Goal: Task Accomplishment & Management: Manage account settings

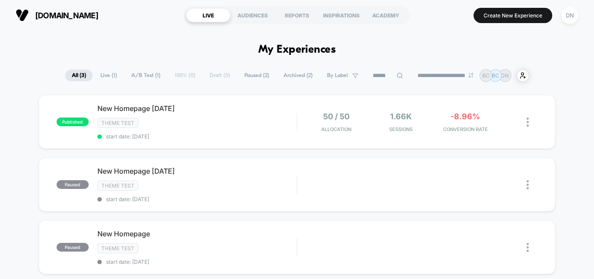
click at [20, 13] on img at bounding box center [22, 15] width 13 height 13
click at [567, 15] on div "DN" at bounding box center [569, 15] width 17 height 17
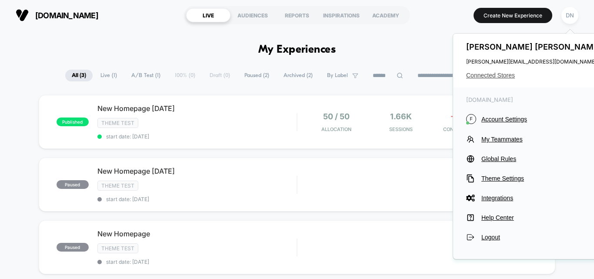
click at [498, 74] on span "Connected Stores" at bounding box center [534, 75] width 137 height 7
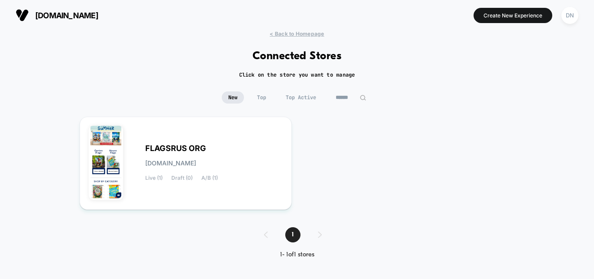
click at [440, 151] on div "FLAGSRUS ORG [DOMAIN_NAME] Live (1) Draft (0) A/B (1)" at bounding box center [297, 163] width 435 height 93
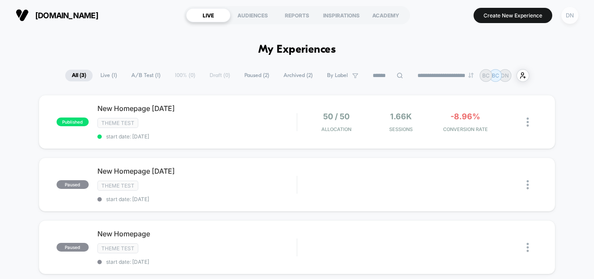
click at [565, 14] on div "DN" at bounding box center [569, 15] width 17 height 17
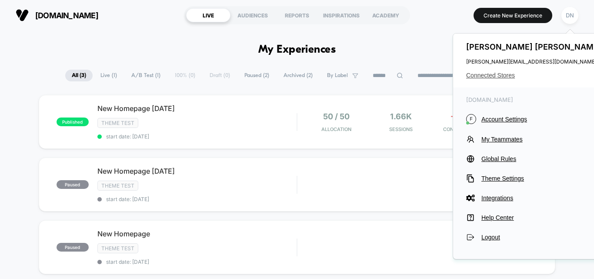
click at [506, 74] on span "Connected Stores" at bounding box center [534, 75] width 137 height 7
